Goal: Check status: Check status

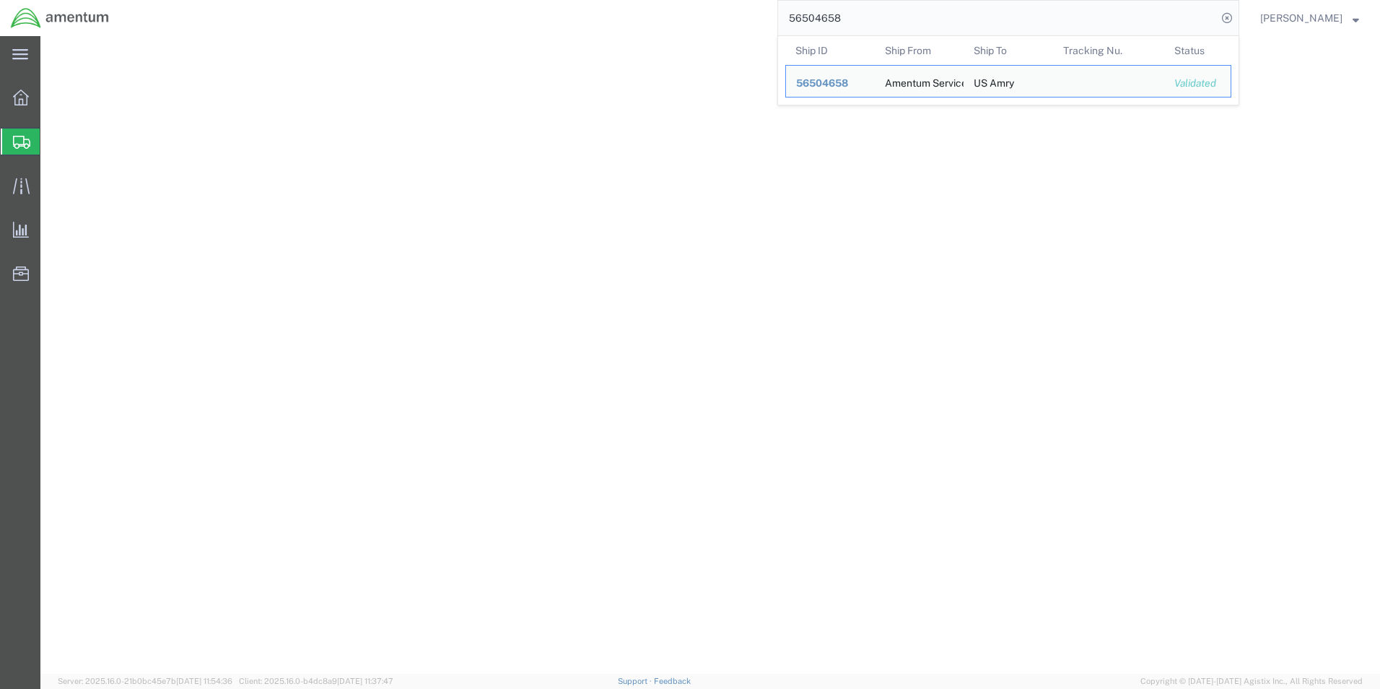
click at [867, 27] on input "56504658" at bounding box center [997, 18] width 439 height 35
select select
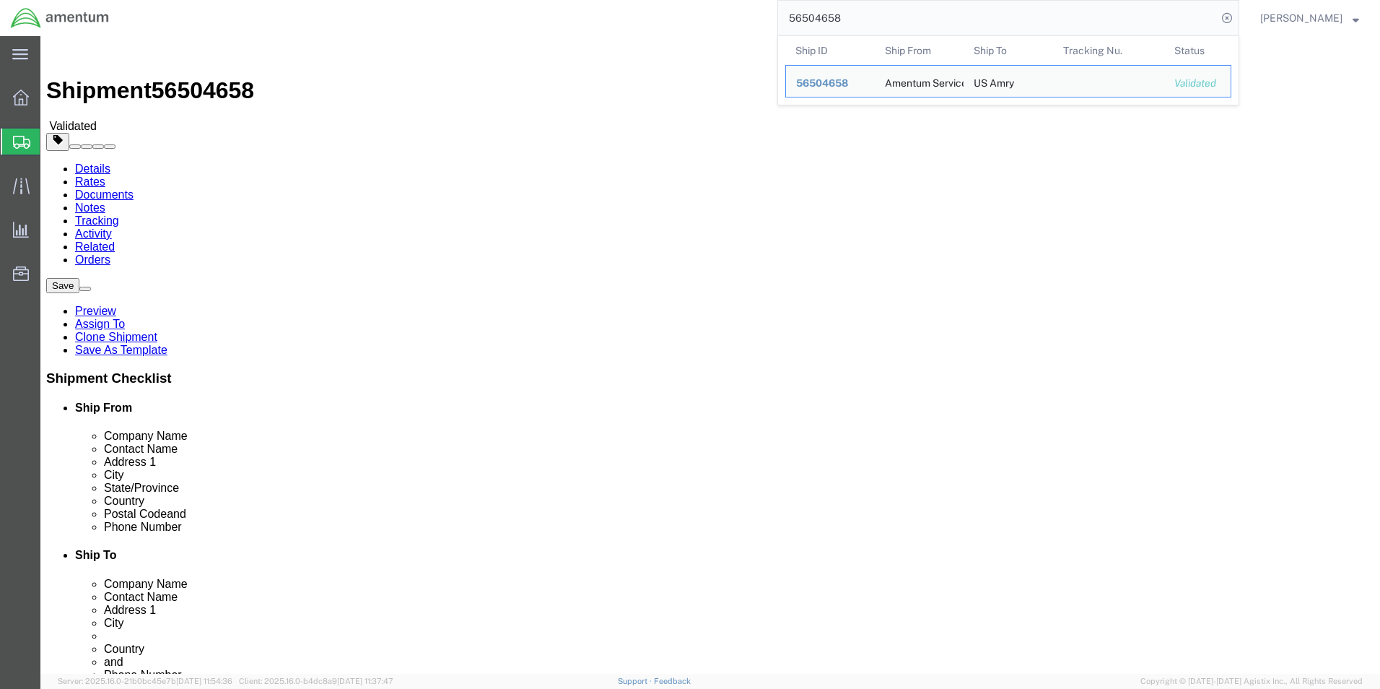
scroll to position [981, 0]
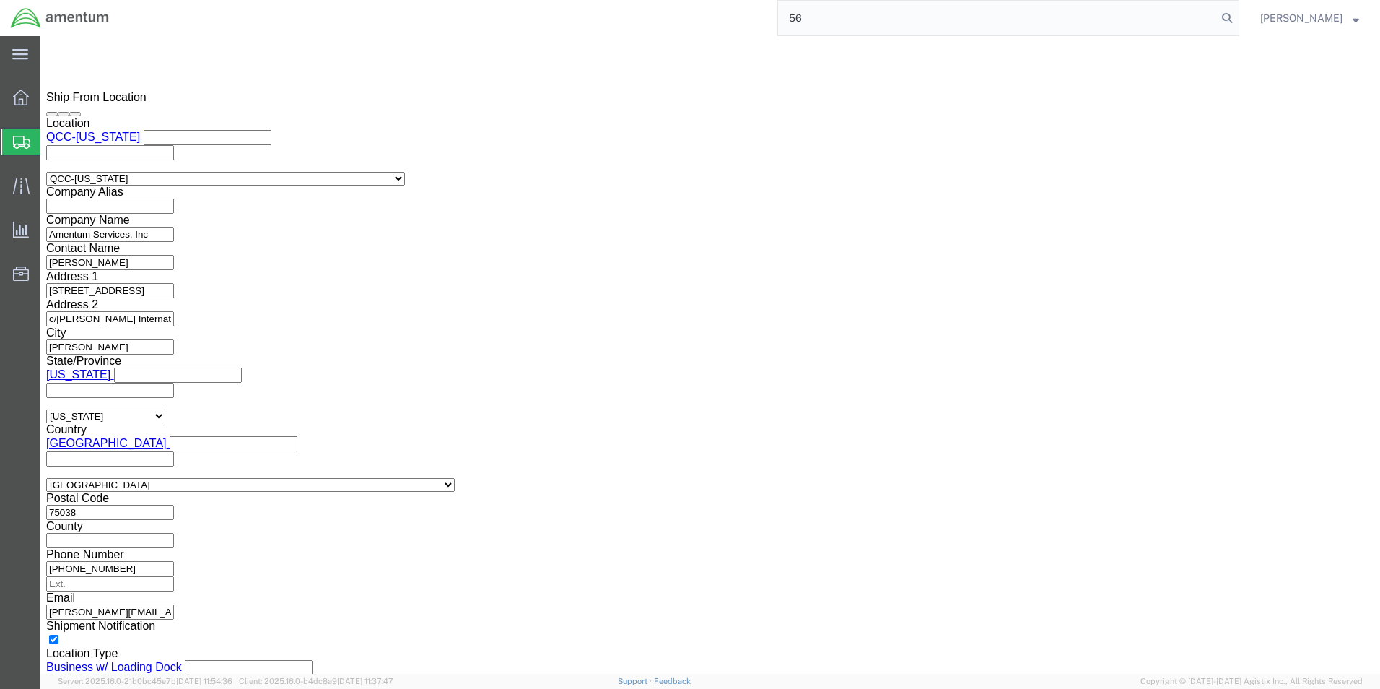
type input "5"
type input "56509321"
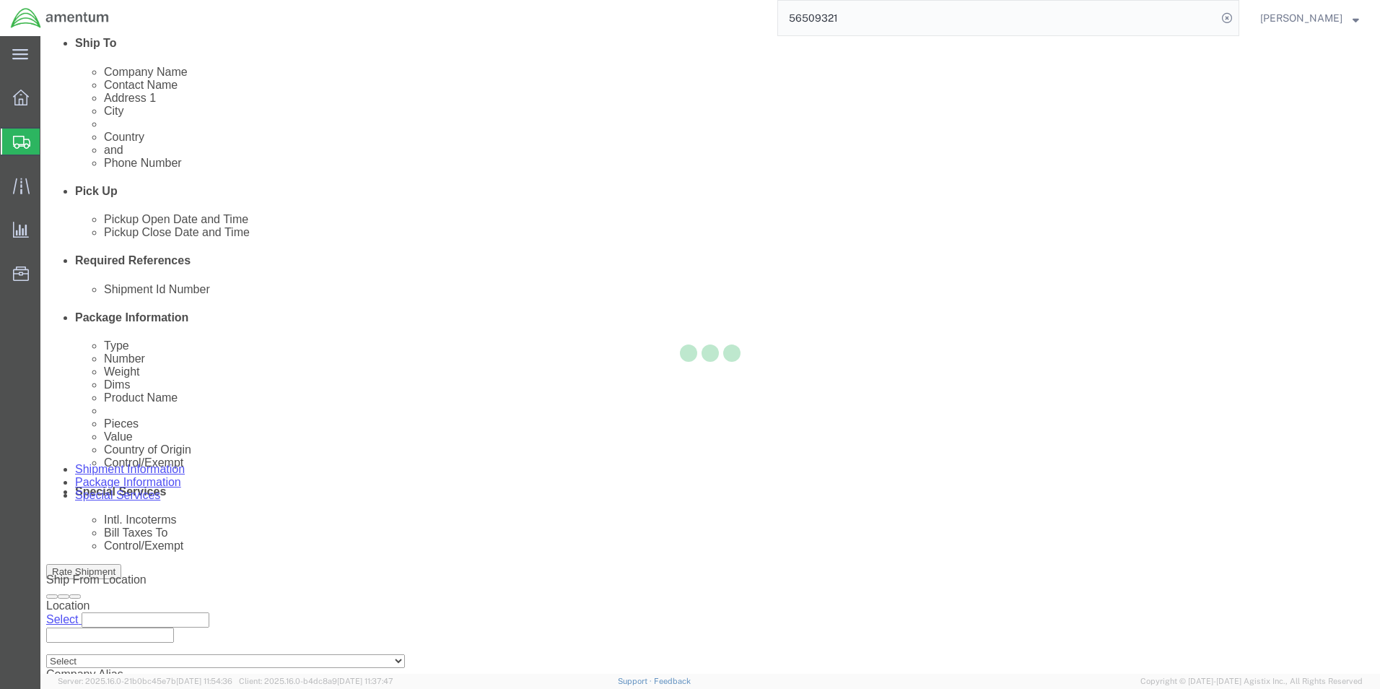
scroll to position [630, 0]
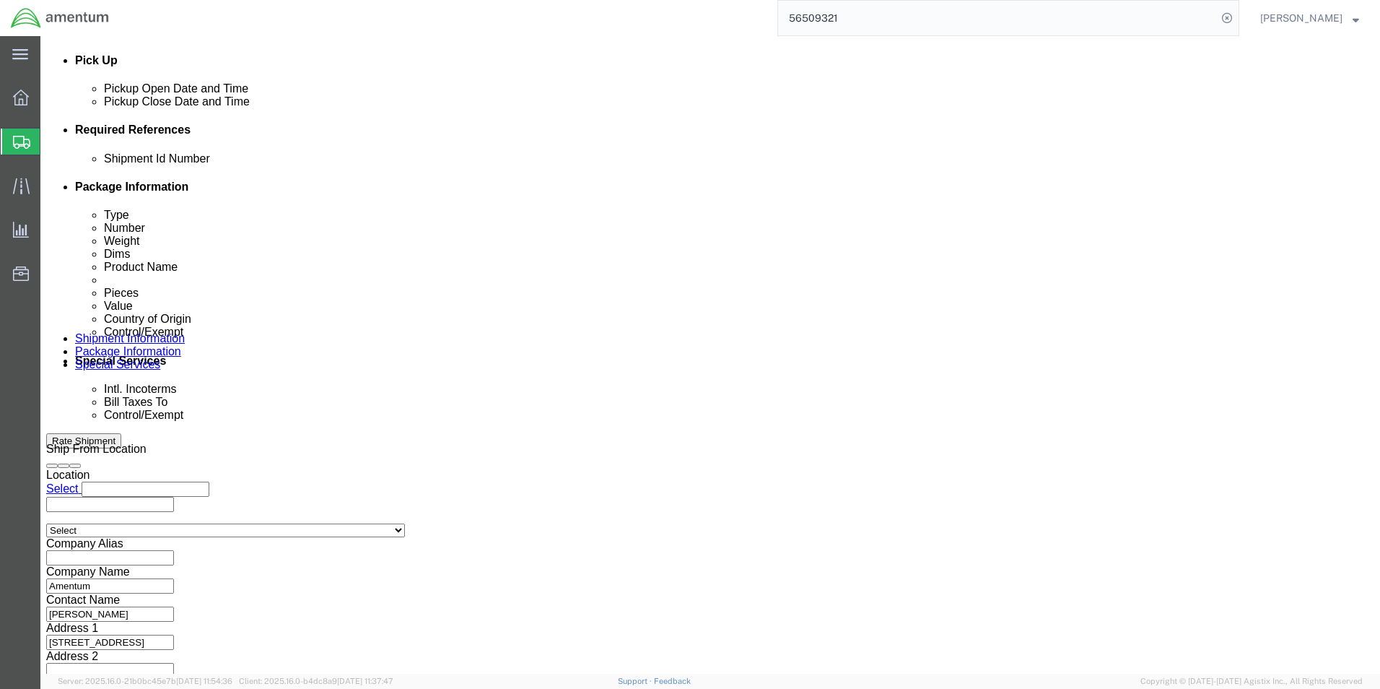
click link "Package Information"
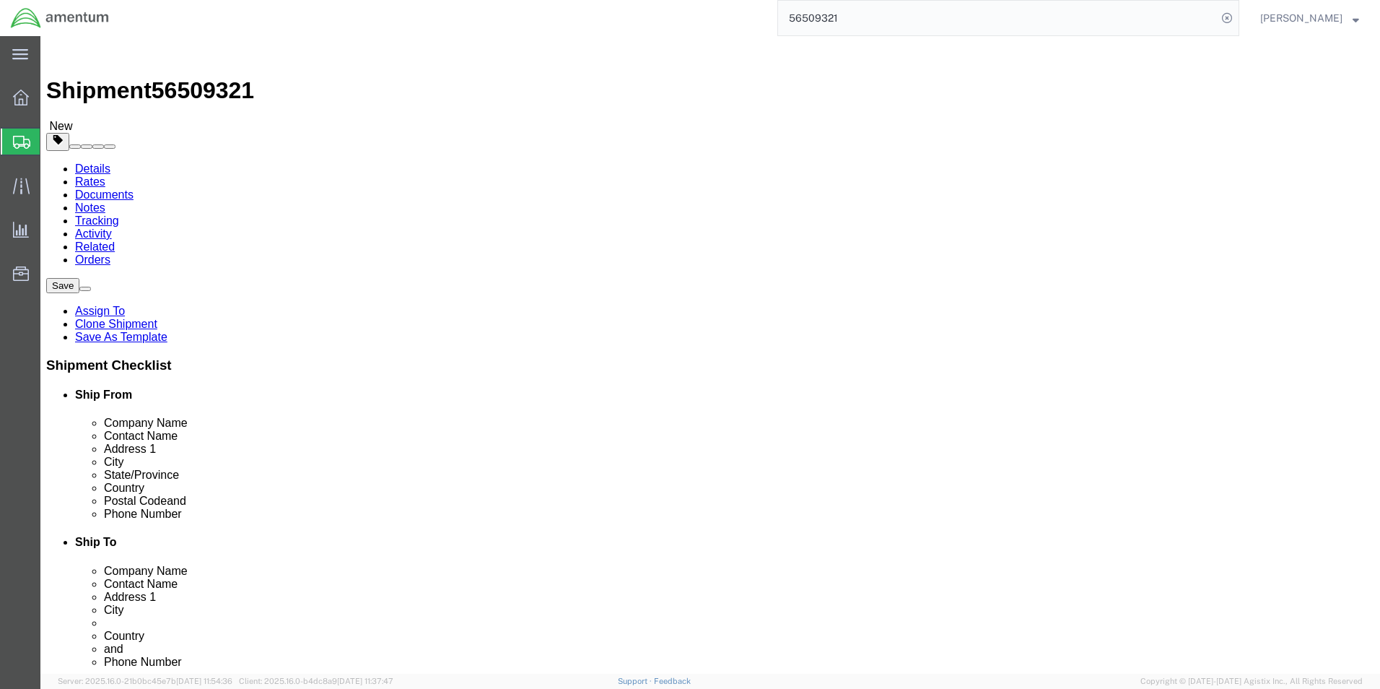
click dd "200.00 USD"
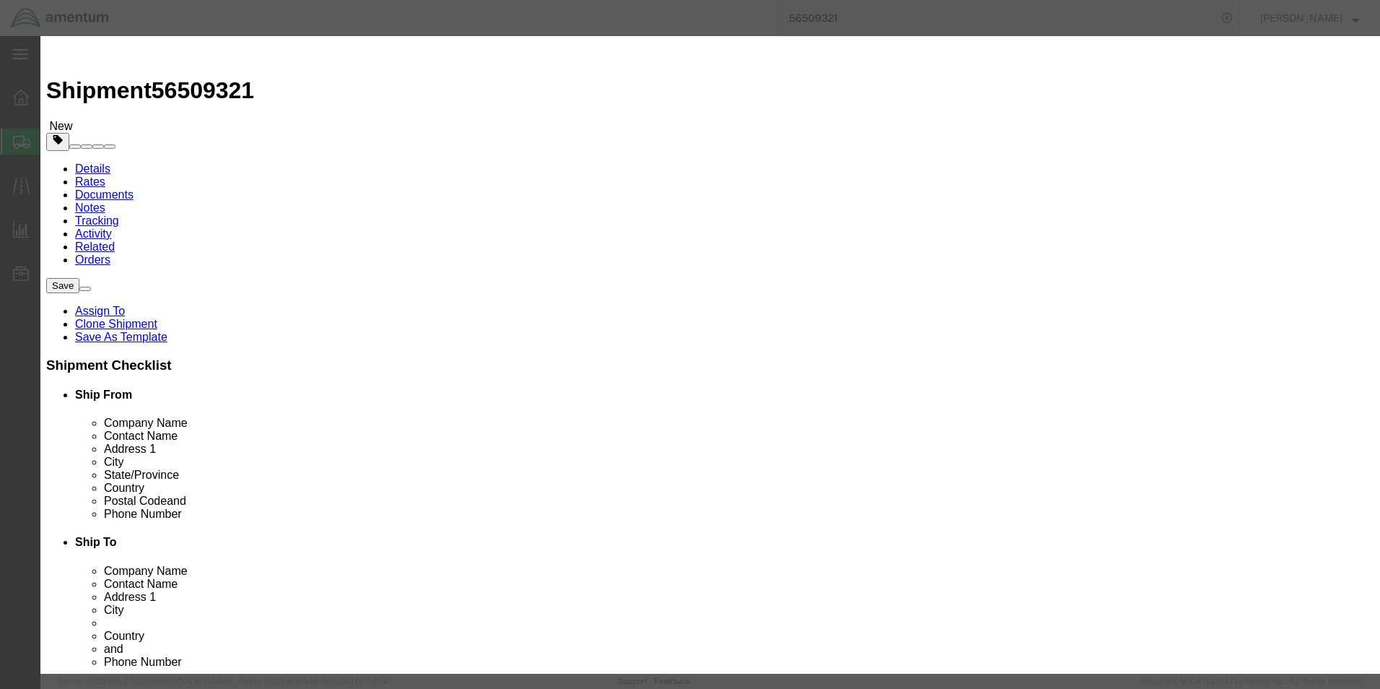
click div "Product Name Document Pieces 4.00 Select Bag Barrels 100Board Feet Bottle Box B…"
click textarea "• (2) full size drawings sets (24”x34”) • (2) half size drawing sets (11”x18”) …"
click h3 "Edit content"
drag, startPoint x: 443, startPoint y: 222, endPoint x: 587, endPoint y: 231, distance: 144.0
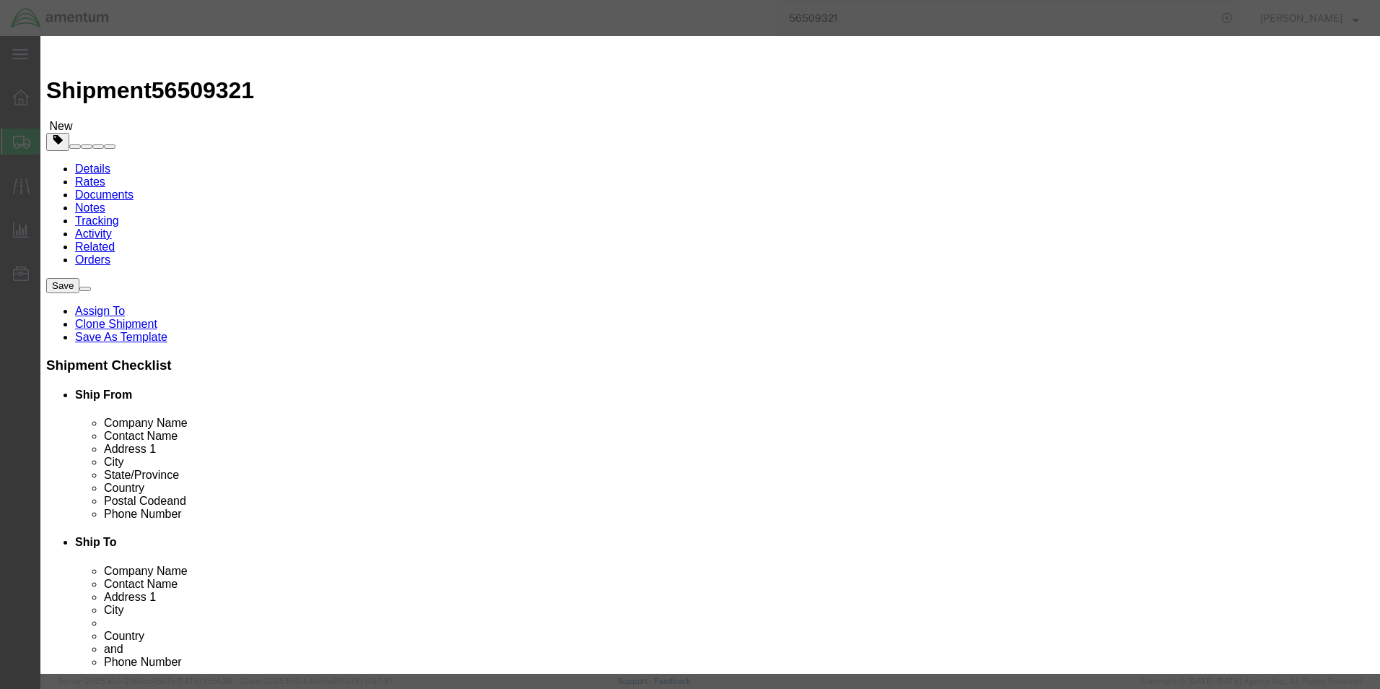
click textarea "• (2) full size drawings sets (24”x34”) • (2) half size drawing sets (11”x18”) …"
click h3 "Edit content"
click icon "button"
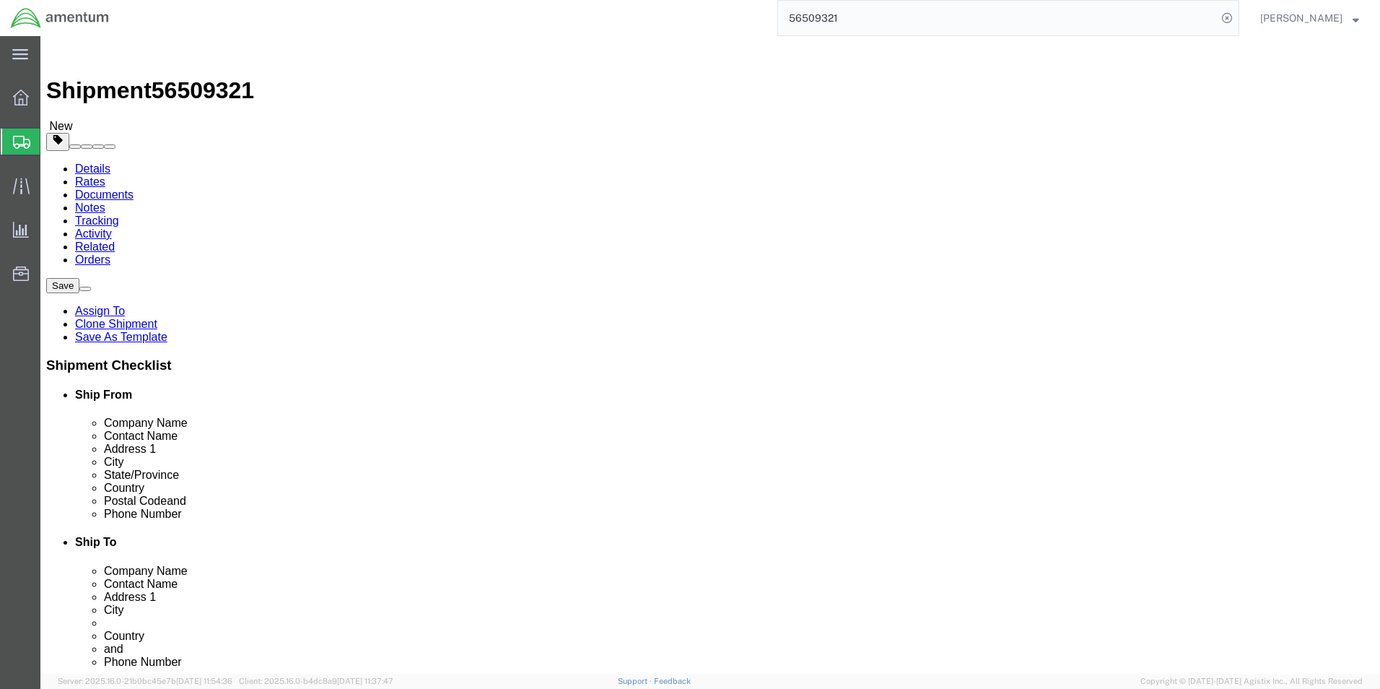
click link "Shipment Information"
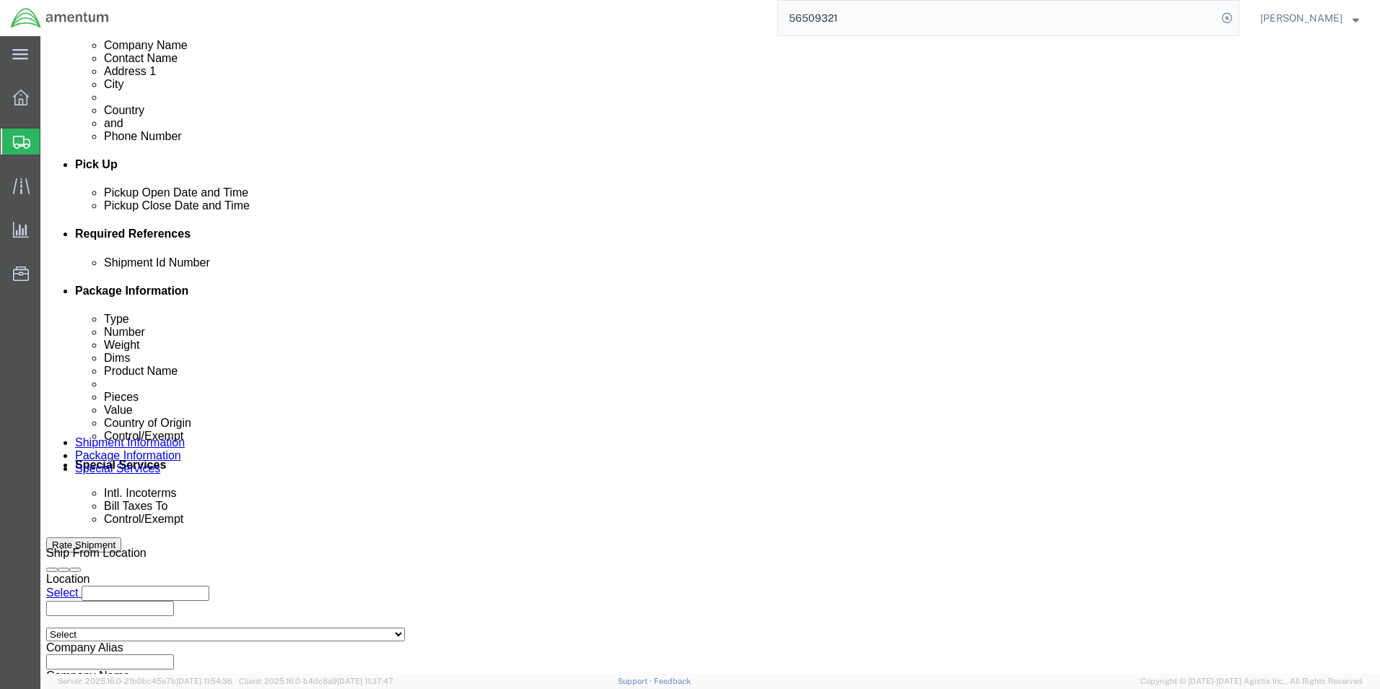
scroll to position [630, 0]
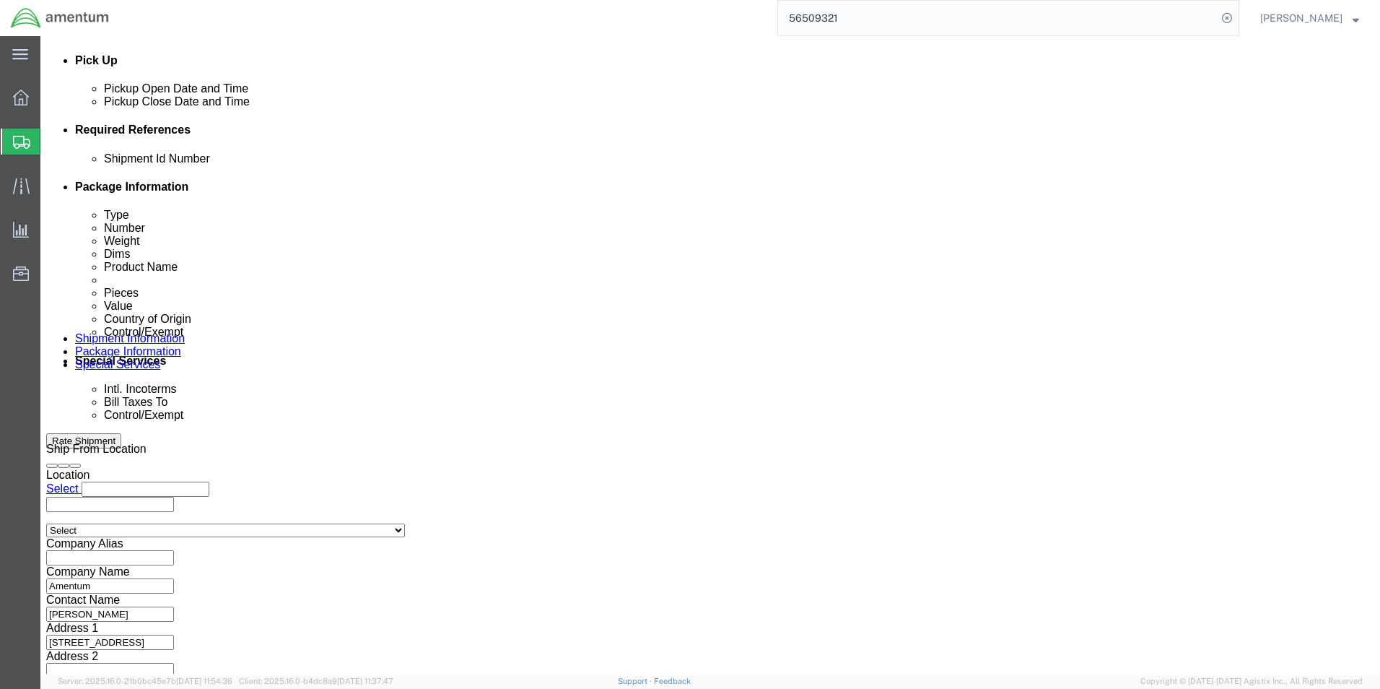
click span "Control/Exempt"
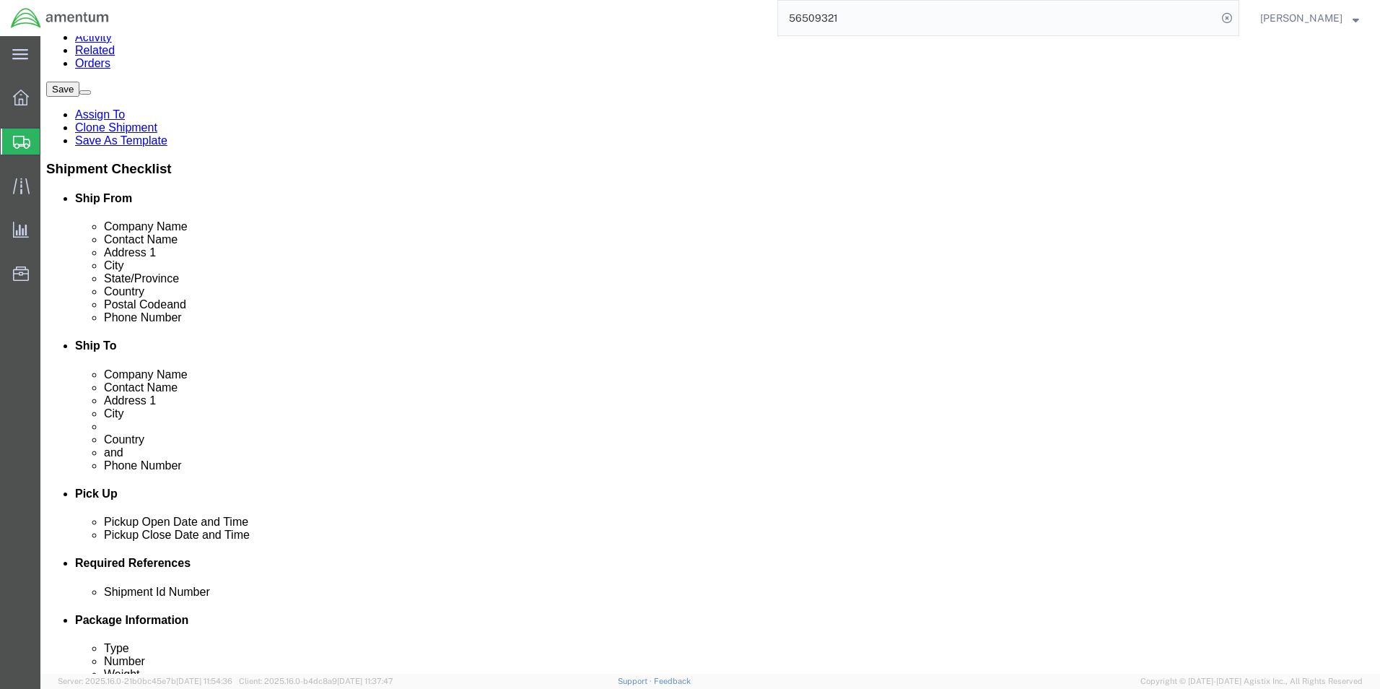
scroll to position [0, 0]
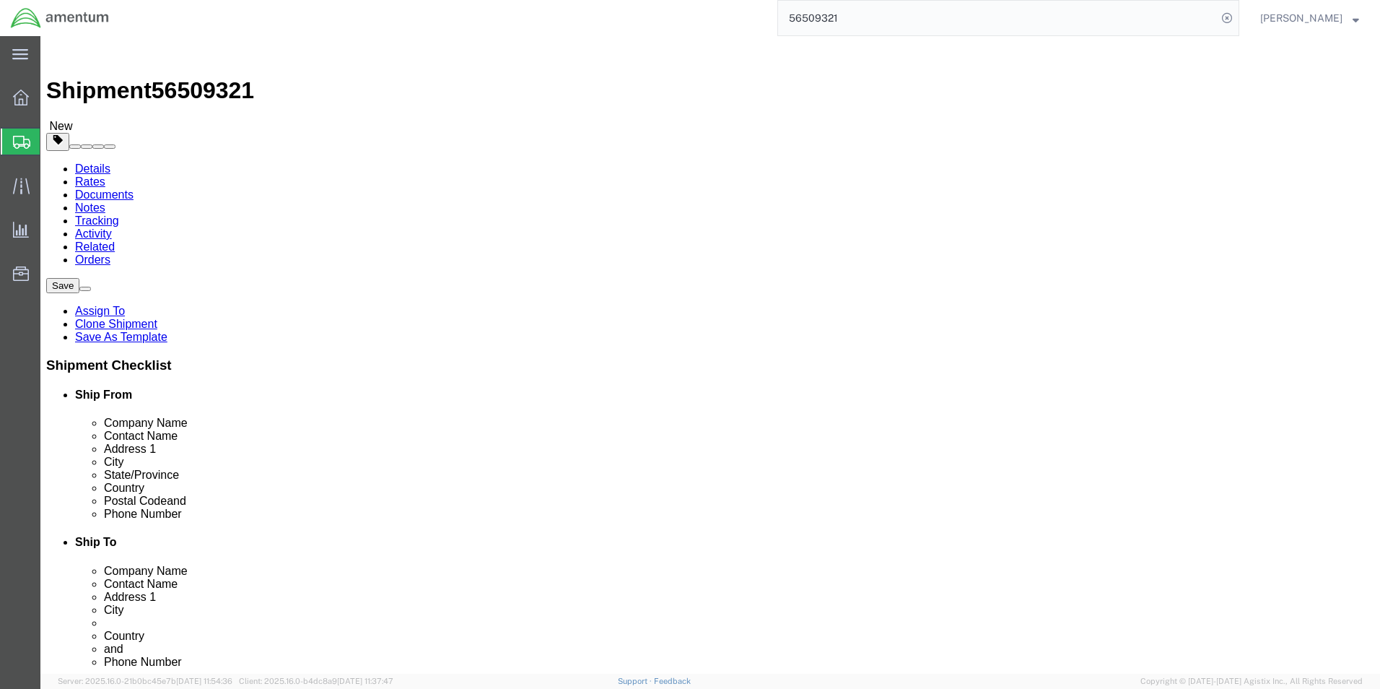
click link "Package Information"
click dd "200.00 USD"
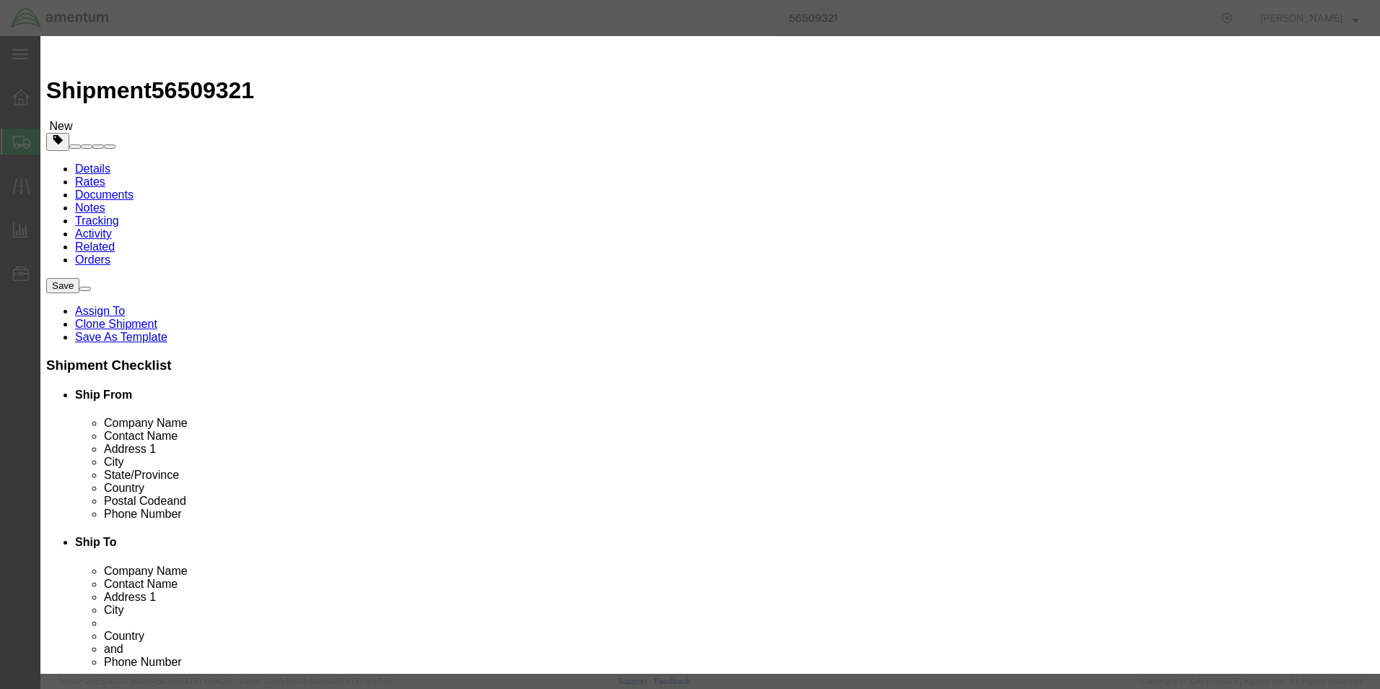
scroll to position [245, 0]
click icon "button"
